Goal: Task Accomplishment & Management: Manage account settings

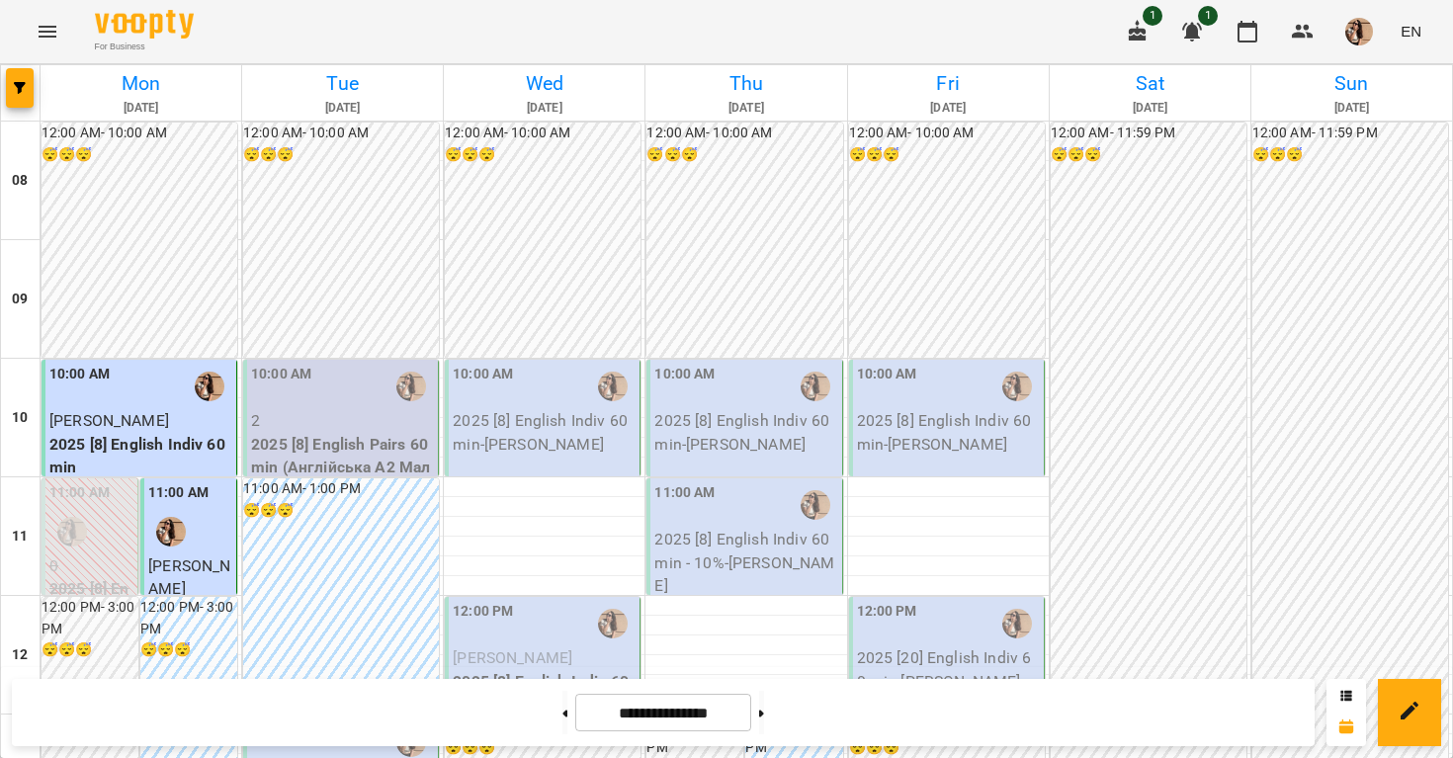
scroll to position [572, 0]
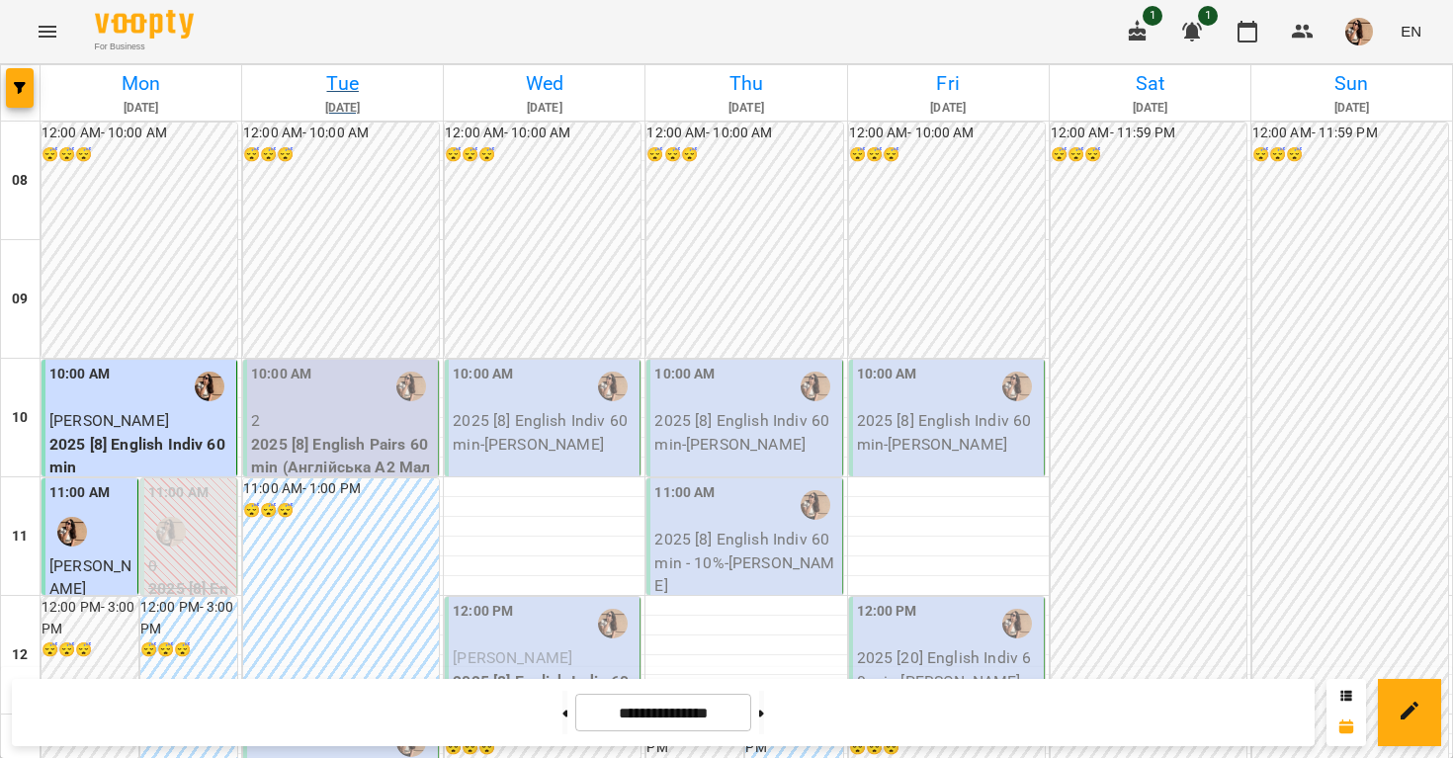
scroll to position [258, 0]
click at [364, 433] on p "2025 [8] English Pairs 60 min (Англійська А2 Малярська пара [PERSON_NAME])" at bounding box center [342, 479] width 183 height 93
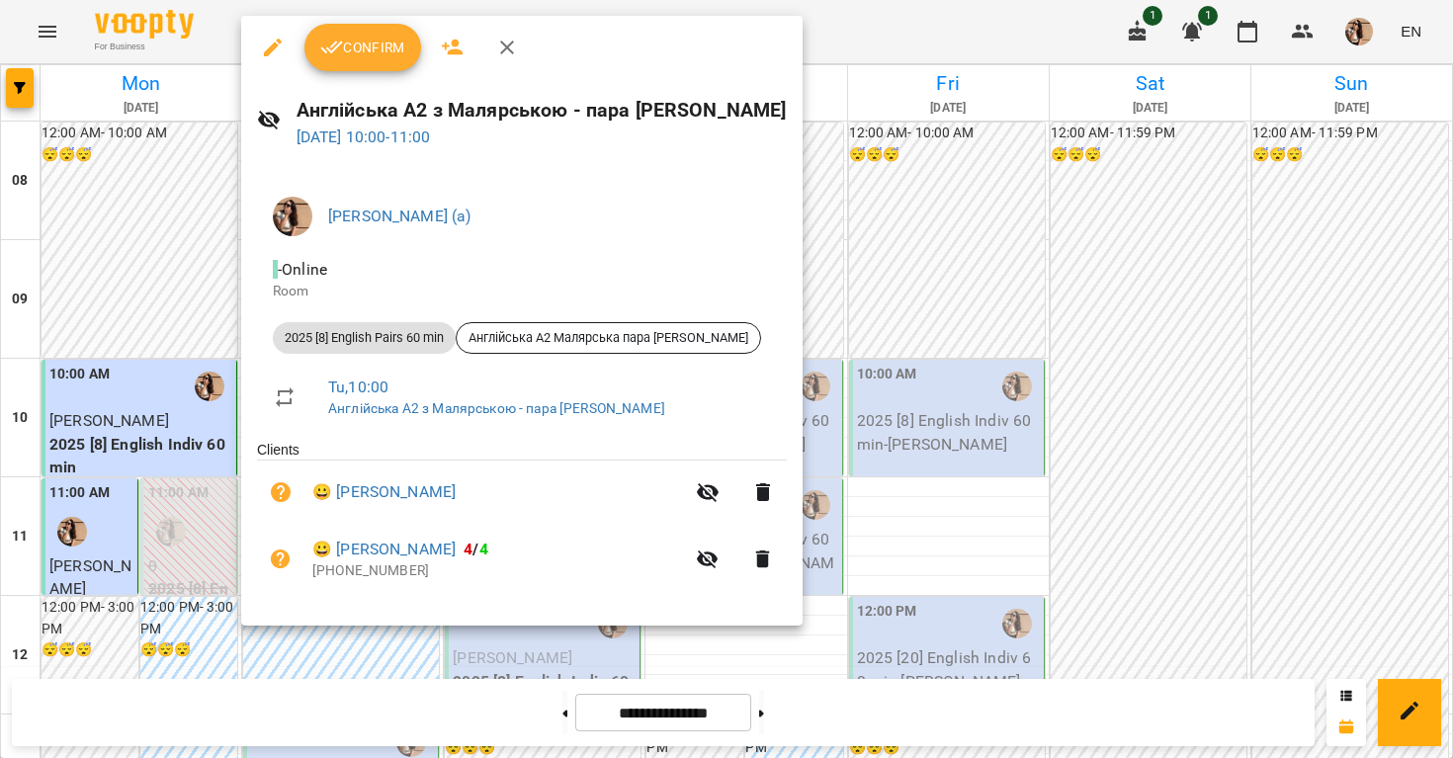
click at [1125, 360] on div at bounding box center [726, 379] width 1453 height 758
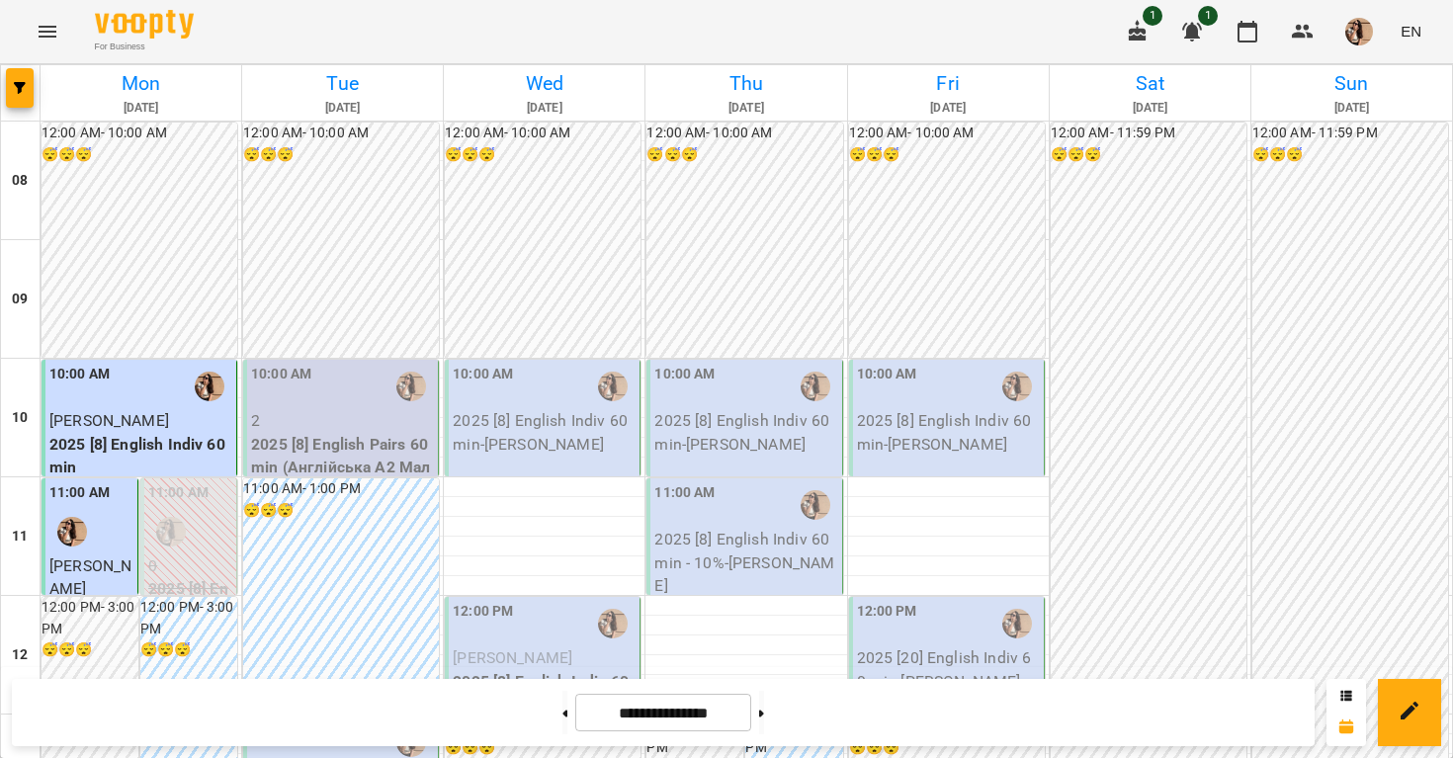
click at [341, 433] on p "2025 [8] English Pairs 60 min (Англійська А2 Малярська пара [PERSON_NAME])" at bounding box center [342, 479] width 183 height 93
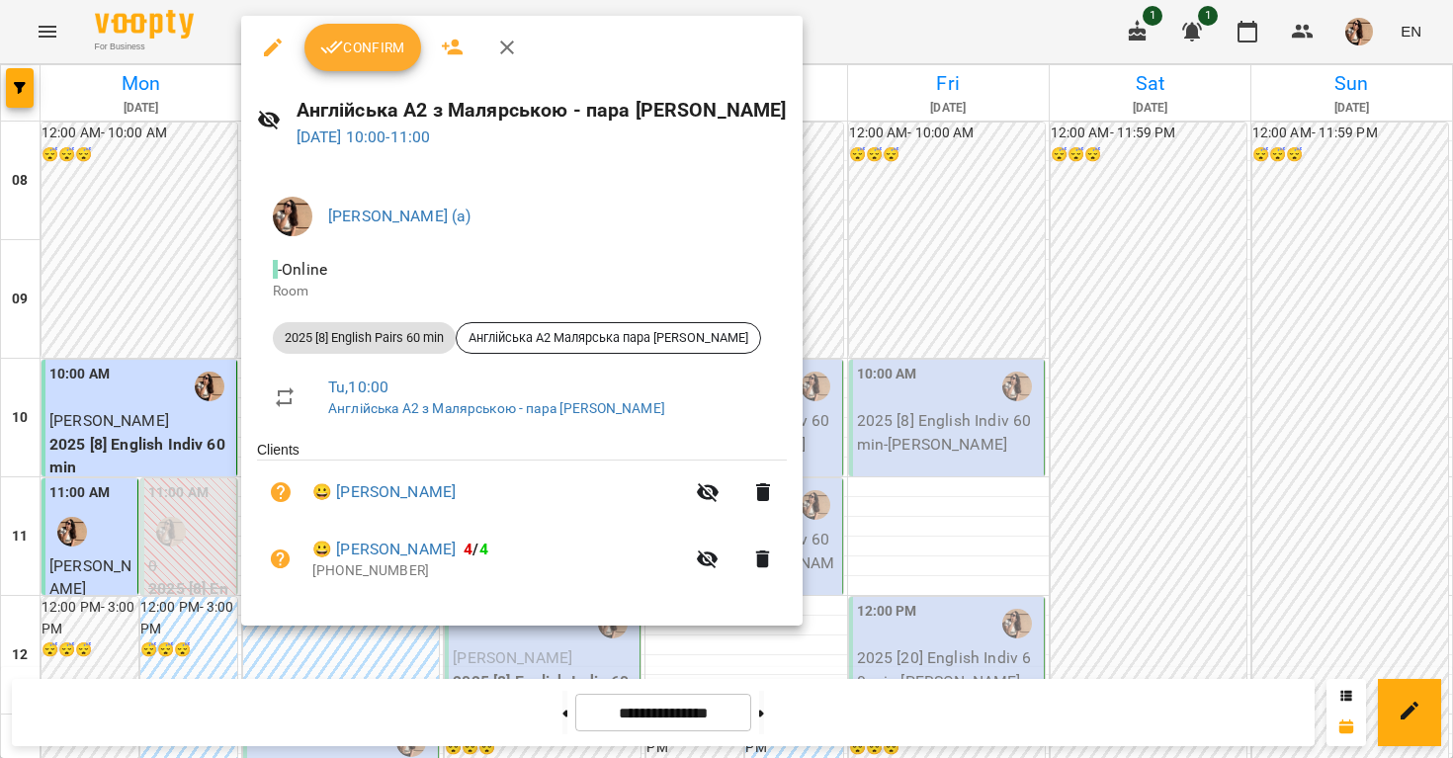
click at [1105, 292] on div at bounding box center [726, 379] width 1453 height 758
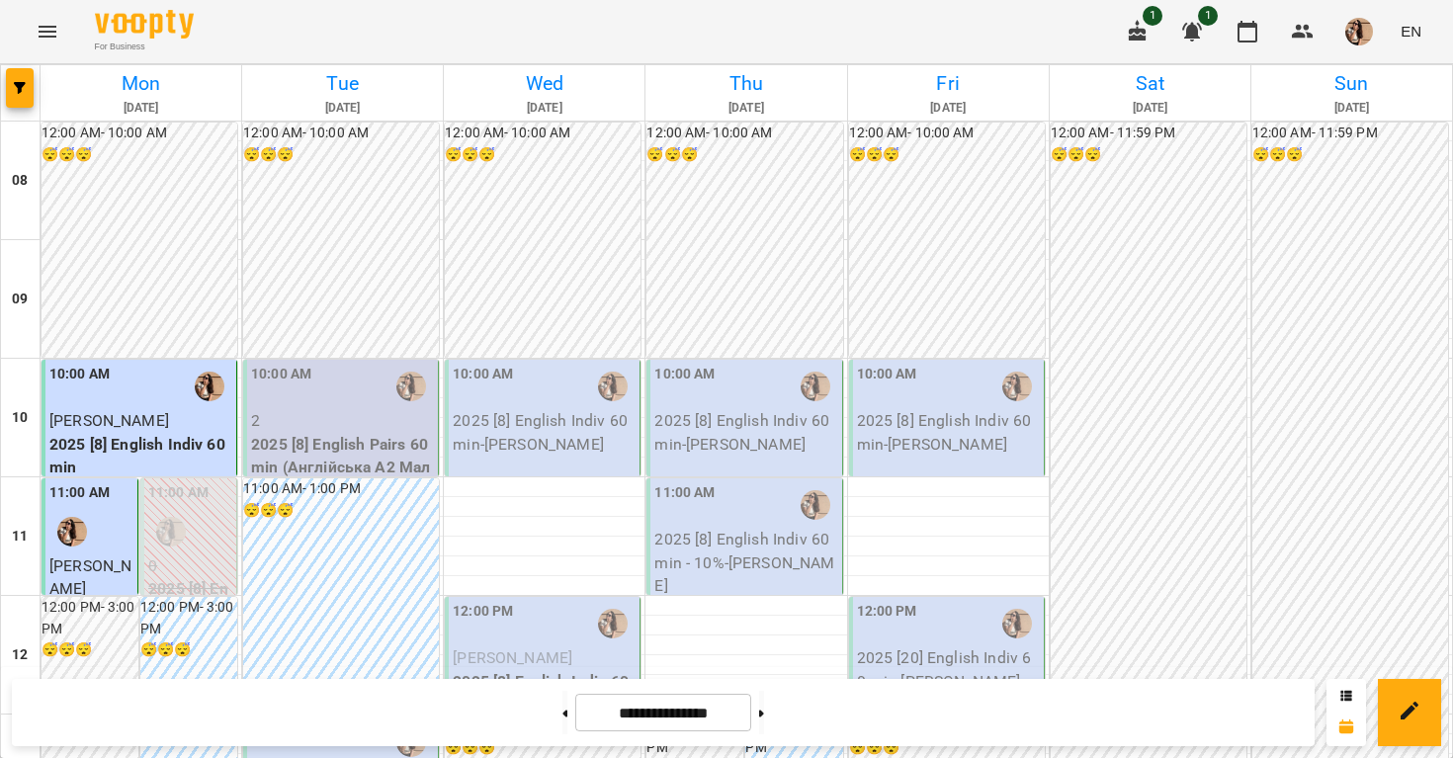
scroll to position [806, 0]
